Goal: Find specific page/section: Locate a particular part of the current website

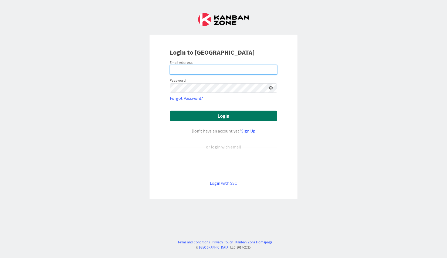
type input "[EMAIL_ADDRESS][DOMAIN_NAME]"
click at [211, 116] on button "Login" at bounding box center [224, 115] width 108 height 11
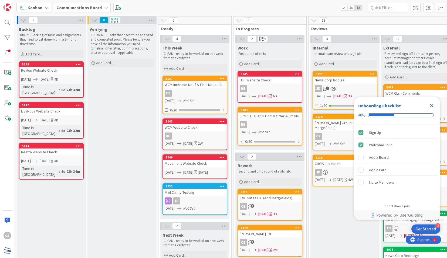
click at [433, 105] on icon "Close Checklist" at bounding box center [432, 106] width 4 height 4
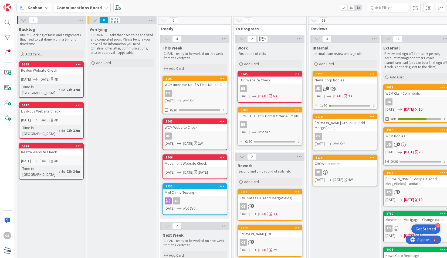
click at [269, 204] on div "CS 1" at bounding box center [270, 206] width 64 height 7
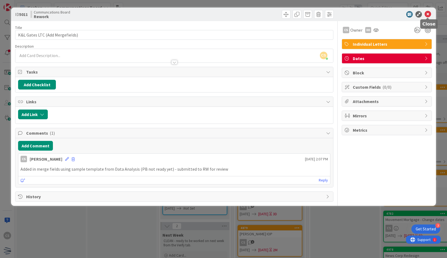
click at [429, 11] on div "ID 5011 Communcations Board Rework" at bounding box center [223, 15] width 425 height 14
click at [427, 15] on icon at bounding box center [428, 14] width 6 height 6
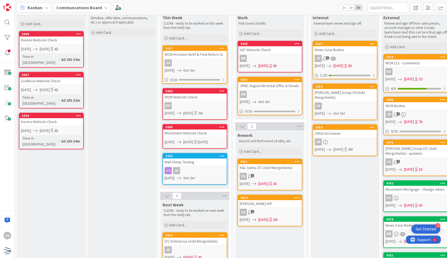
scroll to position [81, 0]
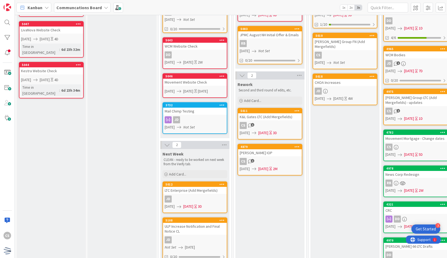
click at [293, 122] on div "CS 1" at bounding box center [270, 125] width 64 height 7
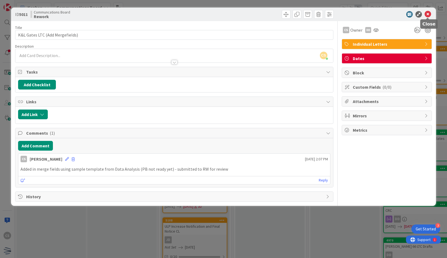
click at [429, 13] on icon at bounding box center [428, 14] width 6 height 6
